Goal: Task Accomplishment & Management: Manage account settings

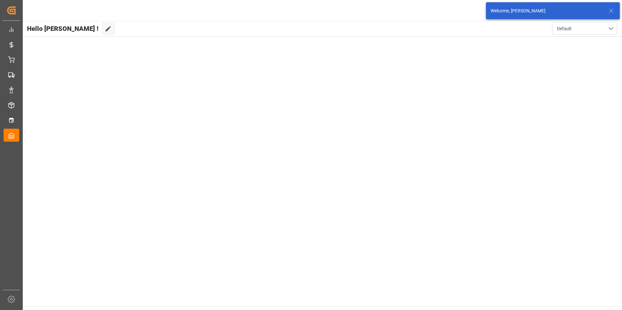
click at [610, 11] on icon at bounding box center [611, 11] width 8 height 8
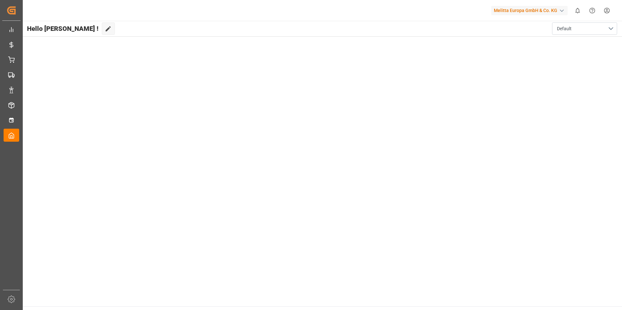
click at [609, 12] on html "Created by potrace 1.15, written by [PERSON_NAME] [DATE]-[DATE] Created by potr…" at bounding box center [311, 155] width 622 height 310
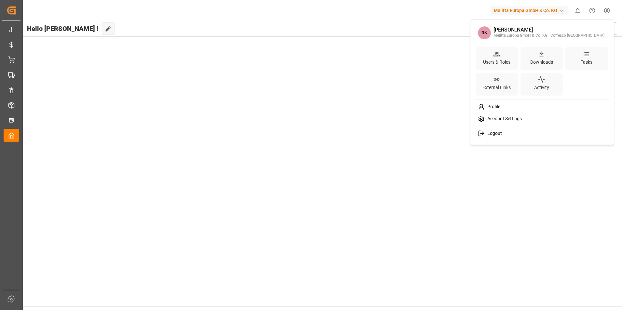
click at [492, 134] on span "Logout" at bounding box center [492, 134] width 17 height 6
